Goal: Task Accomplishment & Management: Manage account settings

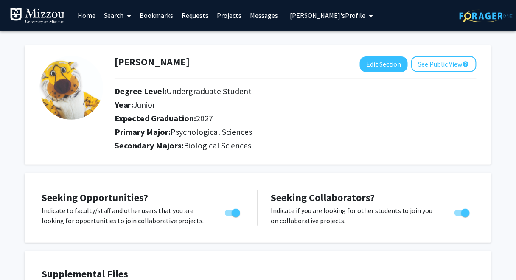
click at [305, 14] on span "[PERSON_NAME]'s Profile" at bounding box center [327, 15] width 75 height 8
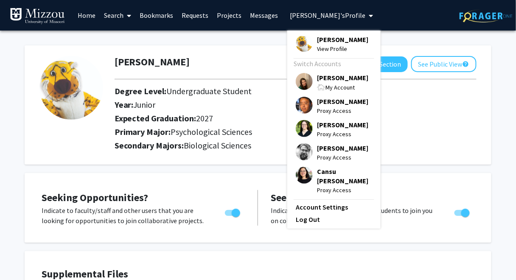
click at [323, 76] on span "[PERSON_NAME]" at bounding box center [342, 77] width 51 height 9
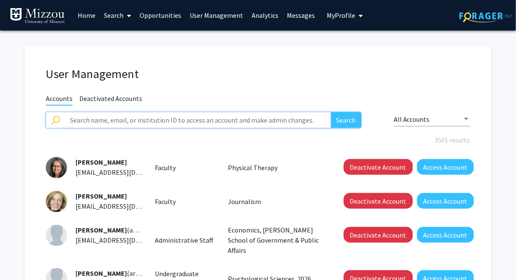
click at [191, 120] on input "text" at bounding box center [198, 120] width 266 height 16
paste input "[PERSON_NAME],"
type input "[PERSON_NAME]"
click at [347, 115] on button "Search" at bounding box center [346, 120] width 31 height 16
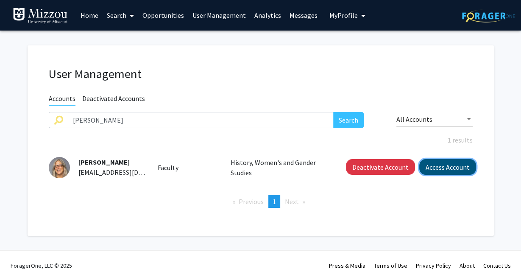
click at [429, 166] on button "Access Account" at bounding box center [447, 167] width 57 height 16
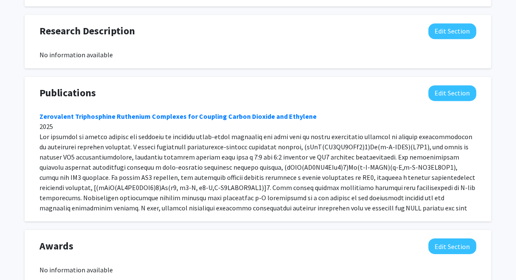
scroll to position [620, 0]
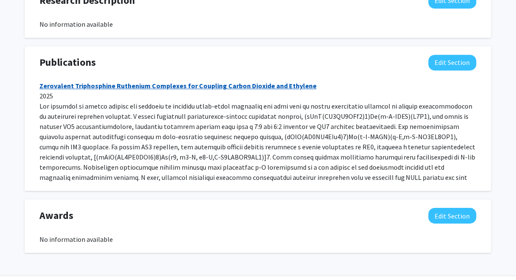
click at [277, 81] on link "Zerovalent Triphosphine Ruthenium Complexes for Coupling Carbon Dioxide and Eth…" at bounding box center [177, 85] width 277 height 8
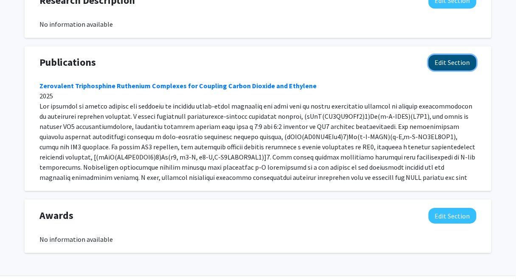
click at [443, 55] on button "Edit Section" at bounding box center [452, 63] width 48 height 16
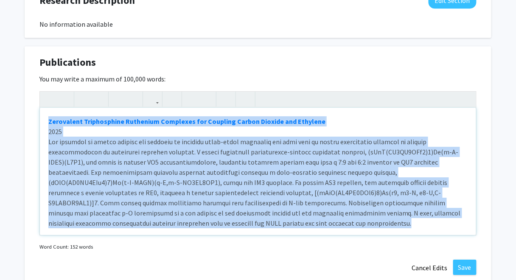
drag, startPoint x: 247, startPoint y: 215, endPoint x: 41, endPoint y: 103, distance: 234.9
click at [41, 108] on div "Zerovalent Triphosphine Ruthenium Complexes for Coupling Carbon Dioxide and Eth…" at bounding box center [258, 171] width 436 height 127
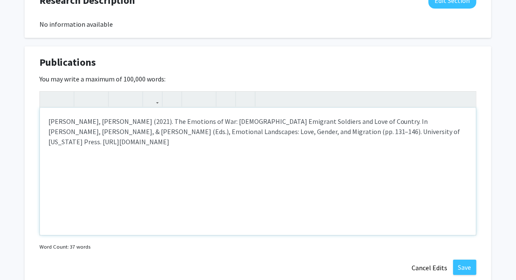
click at [47, 111] on div "REEDER, L. (2021). The Emotions of War: Italian Emigrant Soldiers and Love of C…" at bounding box center [258, 171] width 436 height 127
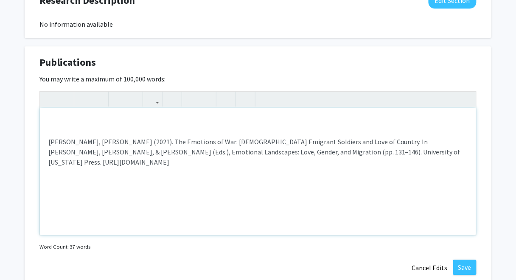
click at [63, 110] on div "REEDER, L. (2021). The Emotions of War: Italian Emigrant Soldiers and Love of C…" at bounding box center [258, 171] width 436 height 127
type textarea "<p>Konstantina Zanou, Linda Reeder. Italy in the Modern World: Society, Culture…"
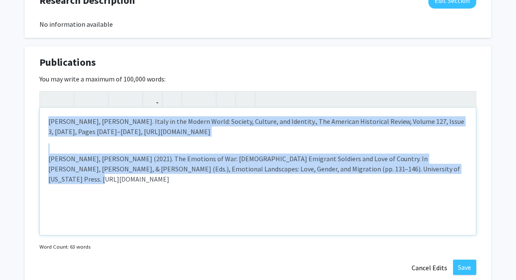
drag, startPoint x: 397, startPoint y: 161, endPoint x: 41, endPoint y: 110, distance: 359.9
click at [41, 110] on div "Konstantina Zanou, Linda Reeder. Italy in the Modern World: Society, Culture, a…" at bounding box center [258, 171] width 436 height 127
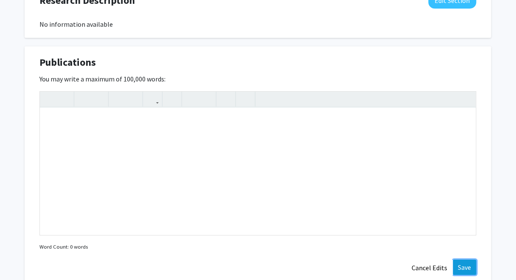
click at [463, 260] on button "Save" at bounding box center [464, 267] width 23 height 15
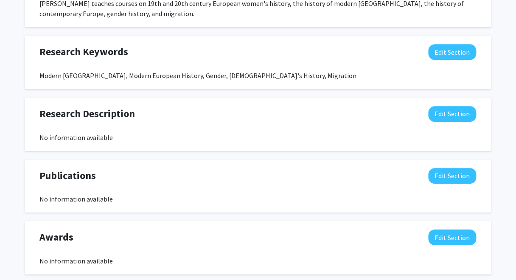
scroll to position [508, 0]
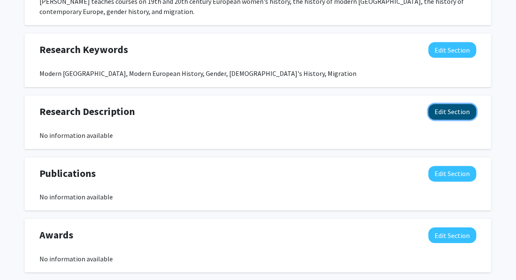
click at [441, 104] on button "Edit Section" at bounding box center [452, 112] width 48 height 16
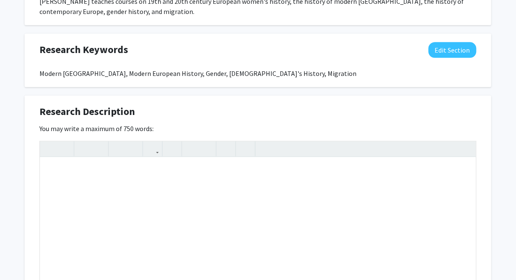
scroll to position [727, 0]
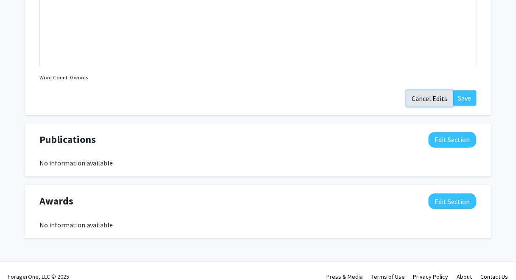
click at [433, 90] on button "Cancel Edits" at bounding box center [429, 98] width 47 height 16
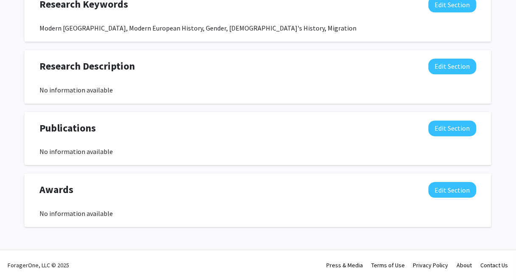
scroll to position [543, 0]
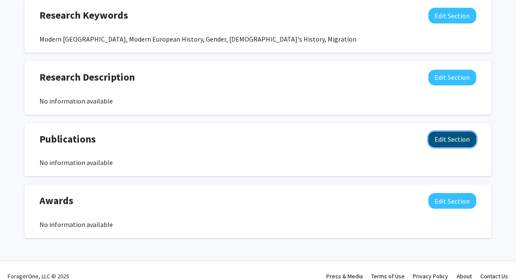
click at [449, 131] on button "Edit Section" at bounding box center [452, 139] width 48 height 16
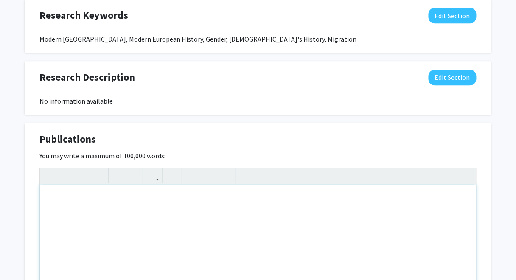
click at [327, 193] on div "Note to users with screen readers: Please deactivate our accessibility plugin f…" at bounding box center [258, 247] width 436 height 127
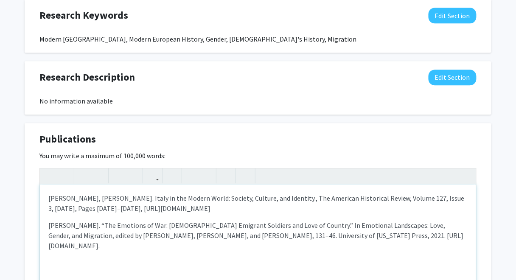
click at [71, 220] on p "REEDER, LINDA. “The Emotions of War: Italian Emigrant Soldiers and Love of Coun…" at bounding box center [257, 235] width 419 height 31
click at [89, 238] on div "Konstantina Zanou, Linda Reeder. Italy in the Modern World: Society, Culture, a…" at bounding box center [258, 247] width 436 height 127
click at [56, 236] on div "Konstantina Zanou, Linda Reeder. Italy in the Modern World: Society, Culture, a…" at bounding box center [258, 247] width 436 height 127
click at [451, 227] on p "Reeder, Linda. “The Emotions of War: Italian Emigrant Soldiers and Love of Coun…" at bounding box center [257, 235] width 419 height 31
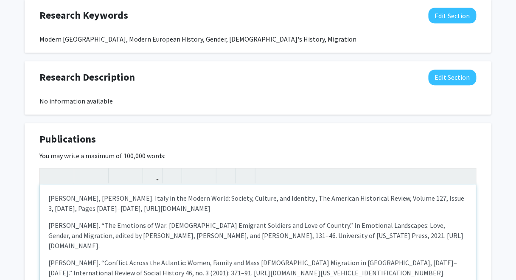
click at [435, 223] on p "Reeder, Linda. “The Emotions of War: Italian Emigrant Soldiers and Love of Coun…" at bounding box center [257, 235] width 419 height 31
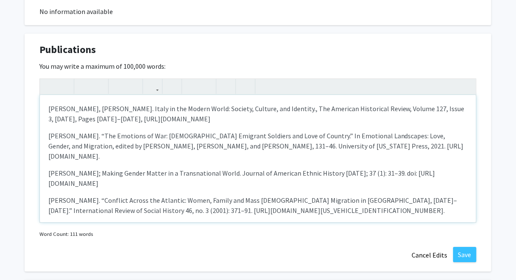
scroll to position [636, 0]
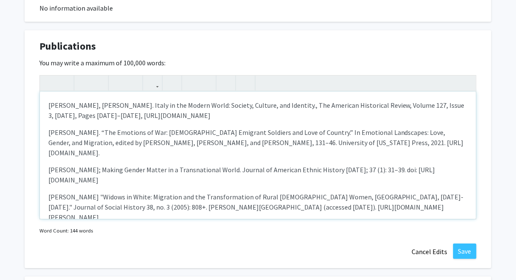
click at [242, 192] on p "Brettell, Caroline B. "Widows in White: Migration and the Transformation of Rur…" at bounding box center [257, 207] width 419 height 31
drag, startPoint x: 393, startPoint y: 185, endPoint x: 47, endPoint y: 178, distance: 345.7
click at [47, 178] on div "Konstantina Zanou, Linda Reeder. Italy in the Modern World: Society, Culture, a…" at bounding box center [258, 155] width 436 height 127
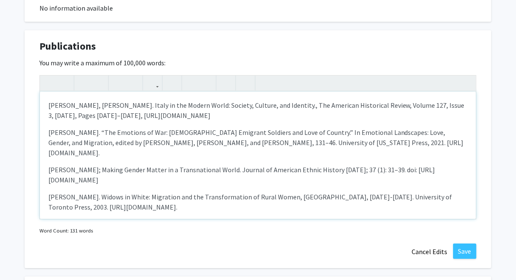
click at [71, 192] on p "REEDER, LINDA. Widows in White: Migration and the Transformation of Rural Women…" at bounding box center [257, 202] width 419 height 20
click at [49, 165] on p "Linda Reeder; Making Gender Matter in a Transnational World. Journal of America…" at bounding box center [257, 175] width 419 height 20
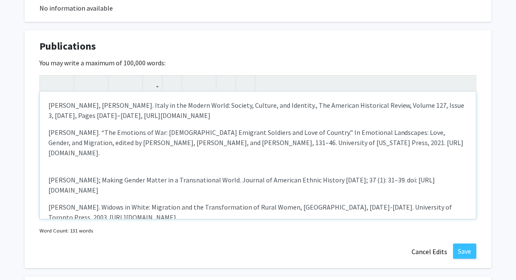
click at [93, 147] on div "Konstantina Zanou, Linda Reeder. Italy in the Modern World: Society, Culture, a…" at bounding box center [258, 155] width 436 height 127
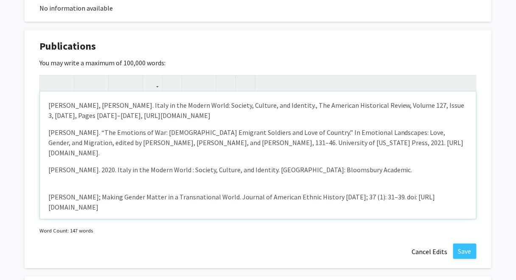
type textarea "<p>Konstantina Zanou, Linda Reeder. Italy in the Modern World: Society, Culture…"
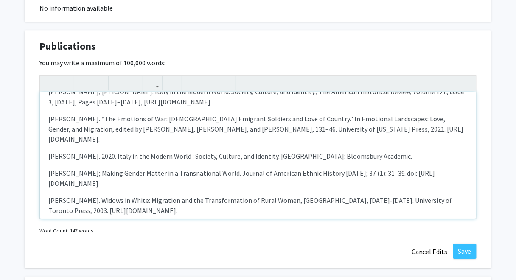
scroll to position [42, 0]
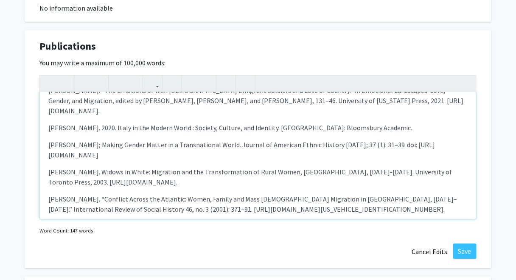
click at [352, 204] on div "Konstantina Zanou, Linda Reeder. Italy in the Modern World: Society, Culture, a…" at bounding box center [258, 155] width 436 height 127
click at [329, 201] on div "Konstantina Zanou, Linda Reeder. Italy in the Modern World: Society, Culture, a…" at bounding box center [258, 155] width 436 height 127
click at [462, 243] on button "Save" at bounding box center [464, 250] width 23 height 15
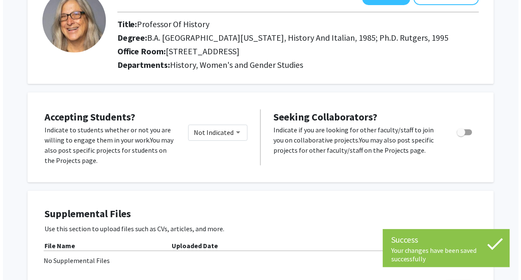
scroll to position [0, 0]
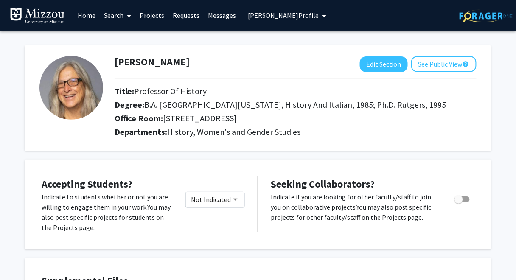
click at [281, 17] on span "Linda Reeder's Profile" at bounding box center [283, 15] width 71 height 8
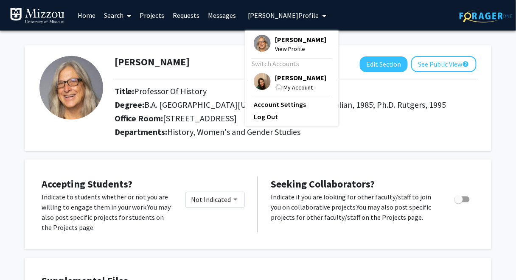
click at [293, 78] on span "[PERSON_NAME]" at bounding box center [300, 77] width 51 height 9
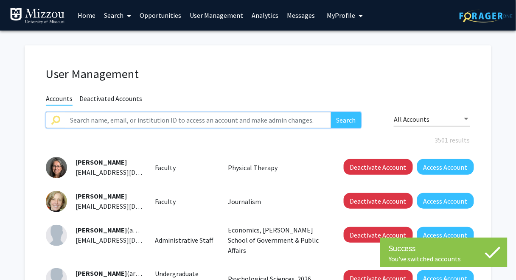
click at [272, 118] on input "text" at bounding box center [198, 120] width 266 height 16
paste input "Kari Adams"
type input "Kari Adams"
click at [344, 117] on button "Search" at bounding box center [346, 120] width 31 height 16
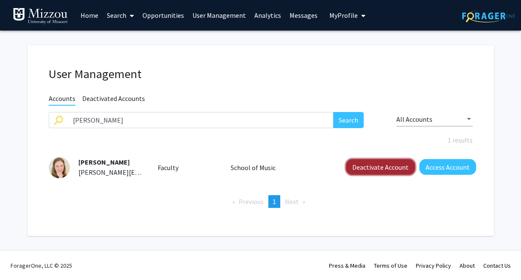
click at [379, 168] on button "Deactivate Account" at bounding box center [380, 167] width 69 height 16
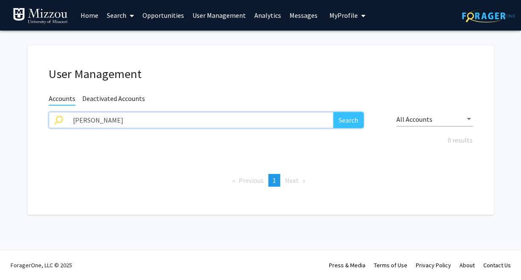
click at [302, 120] on input "Kari Adams" at bounding box center [201, 120] width 266 height 16
click at [304, 120] on input "text" at bounding box center [201, 120] width 266 height 16
paste input "Julia Gaines"
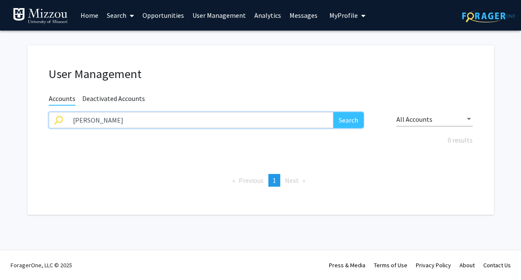
type input "Julia Gaines"
click at [354, 123] on button "Search" at bounding box center [348, 120] width 31 height 16
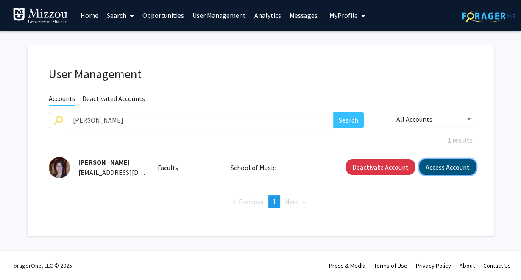
click at [443, 170] on button "Access Account" at bounding box center [447, 167] width 57 height 16
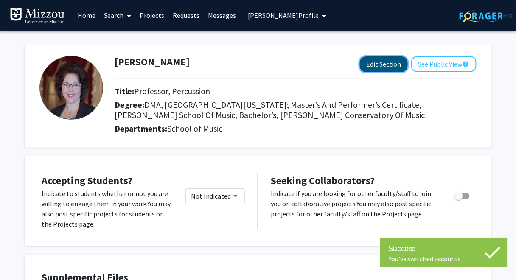
click at [390, 64] on button "Edit Section" at bounding box center [384, 64] width 48 height 16
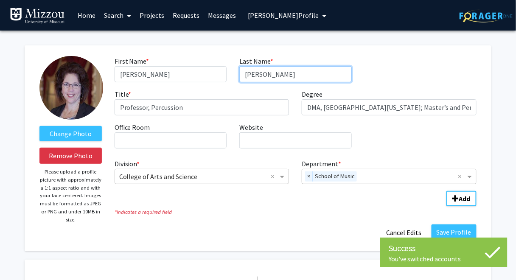
click at [303, 76] on input "Gaines" at bounding box center [295, 74] width 112 height 16
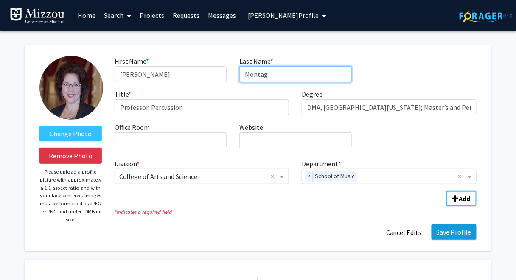
type input "Montag"
click at [450, 233] on button "Save Profile" at bounding box center [453, 231] width 45 height 15
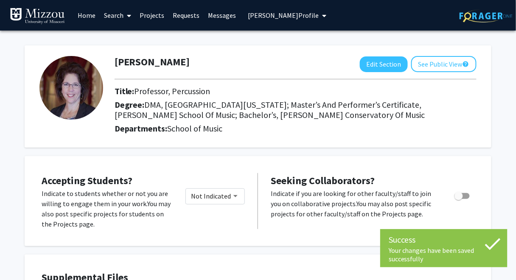
click at [299, 17] on span "Julia Montag's Profile" at bounding box center [283, 15] width 71 height 8
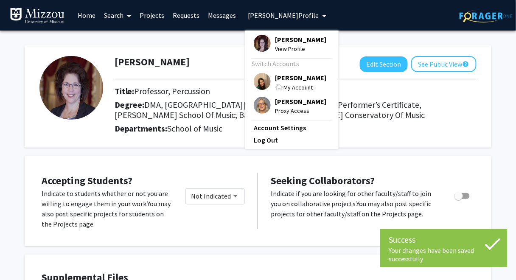
click at [294, 78] on span "[PERSON_NAME]" at bounding box center [300, 77] width 51 height 9
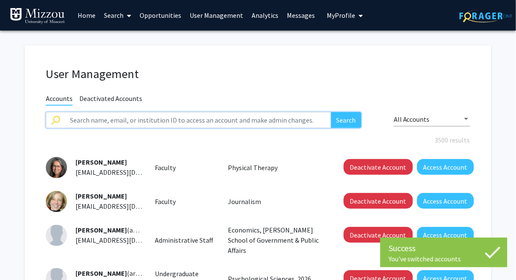
click at [221, 119] on input "text" at bounding box center [198, 120] width 266 height 16
paste input "Julia Gaines"
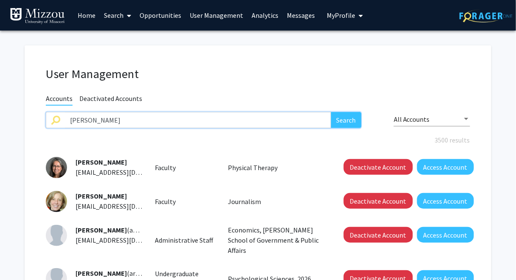
type input "Julia montag"
click at [331, 112] on button "Search" at bounding box center [346, 120] width 31 height 16
